Goal: Answer question/provide support

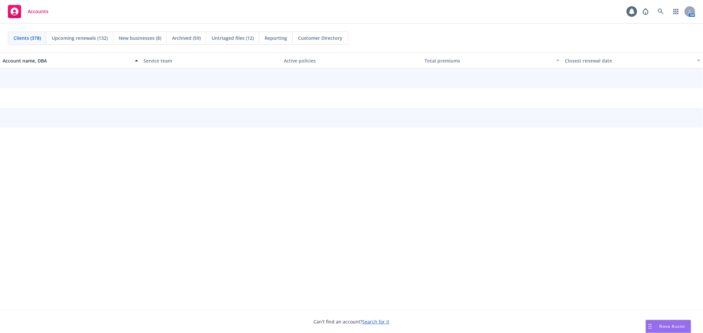
click at [675, 324] on span "Nova Assist" at bounding box center [672, 327] width 26 height 6
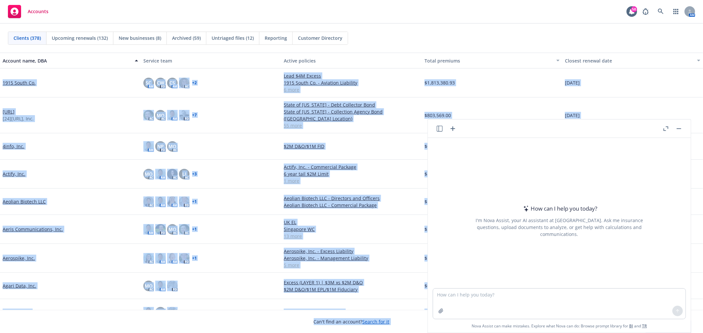
drag, startPoint x: 567, startPoint y: 132, endPoint x: 463, endPoint y: 140, distance: 104.4
click at [363, 50] on body "Accounts 58 AM Clients (378) Upcoming renewals (132) New businesses (8) Archive…" at bounding box center [351, 166] width 703 height 333
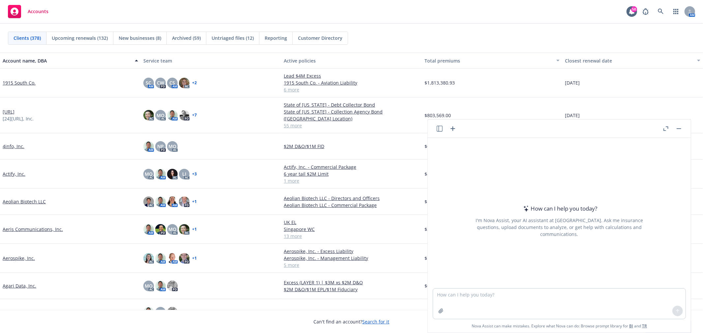
click at [590, 221] on div "I'm Nova Assist, your AI assistant at [GEOGRAPHIC_DATA]. Ask me insurance quest…" at bounding box center [559, 227] width 185 height 21
click at [461, 297] on textarea at bounding box center [559, 304] width 252 height 30
type textarea "Explain in an email to client that we recommend extending the policy 60 days ve…"
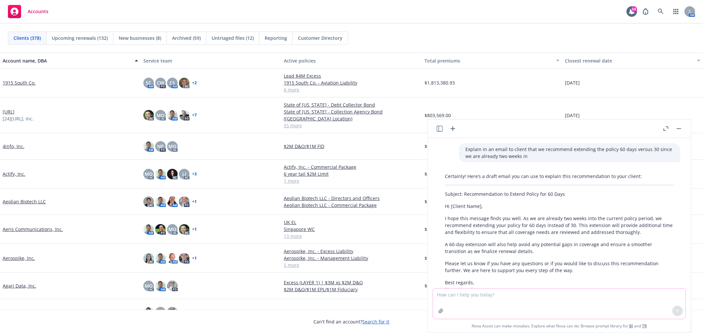
scroll to position [48, 0]
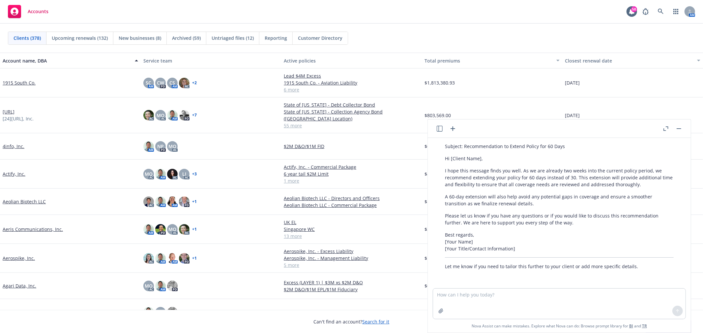
click at [568, 229] on div "Certainly! Here’s a draft email you can use to explain this recommendation to y…" at bounding box center [559, 198] width 242 height 150
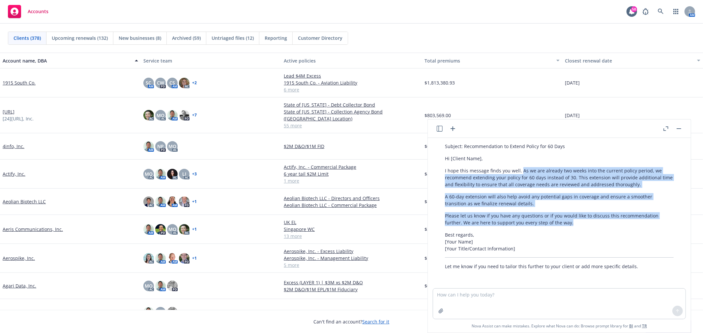
drag, startPoint x: 572, startPoint y: 224, endPoint x: 521, endPoint y: 169, distance: 75.1
click at [521, 169] on div "Certainly! Here’s a draft email you can use to explain this recommendation to y…" at bounding box center [559, 198] width 242 height 150
copy div "As we are already two weeks into the current policy period, we recommend extend…"
